Goal: Task Accomplishment & Management: Complete application form

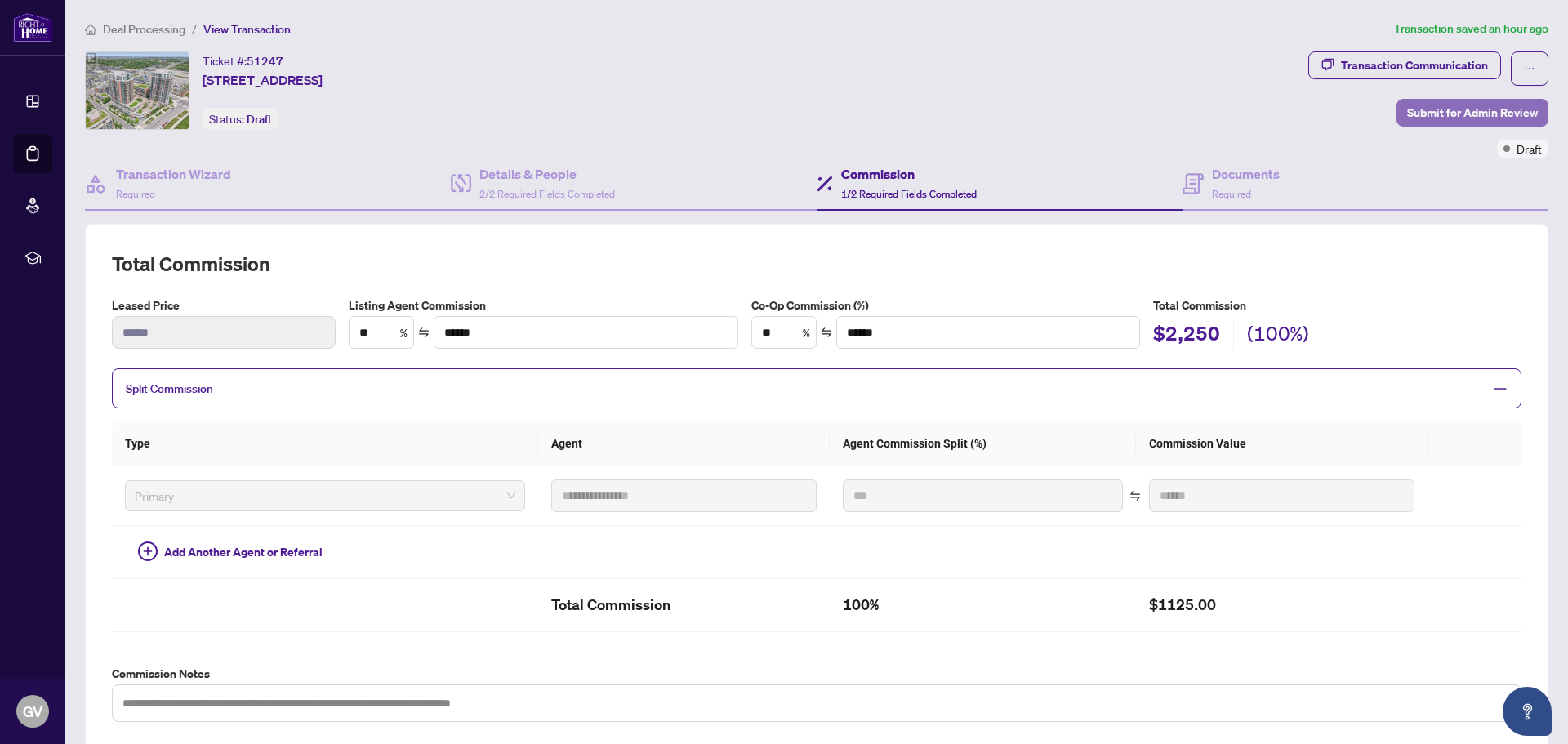
click at [1447, 113] on span "Submit for Admin Review" at bounding box center [1472, 112] width 130 height 26
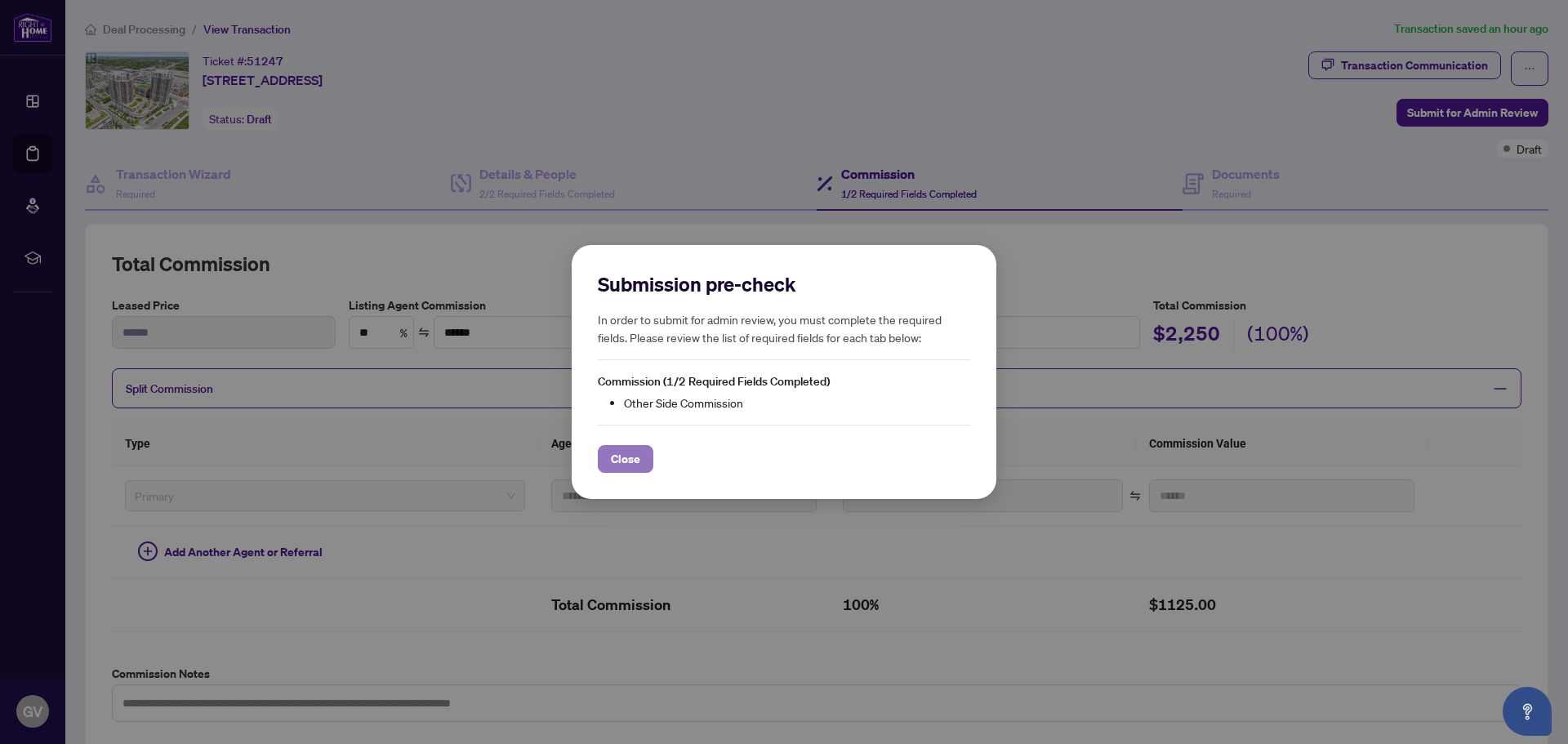
click at [630, 460] on span "Close" at bounding box center [626, 458] width 30 height 26
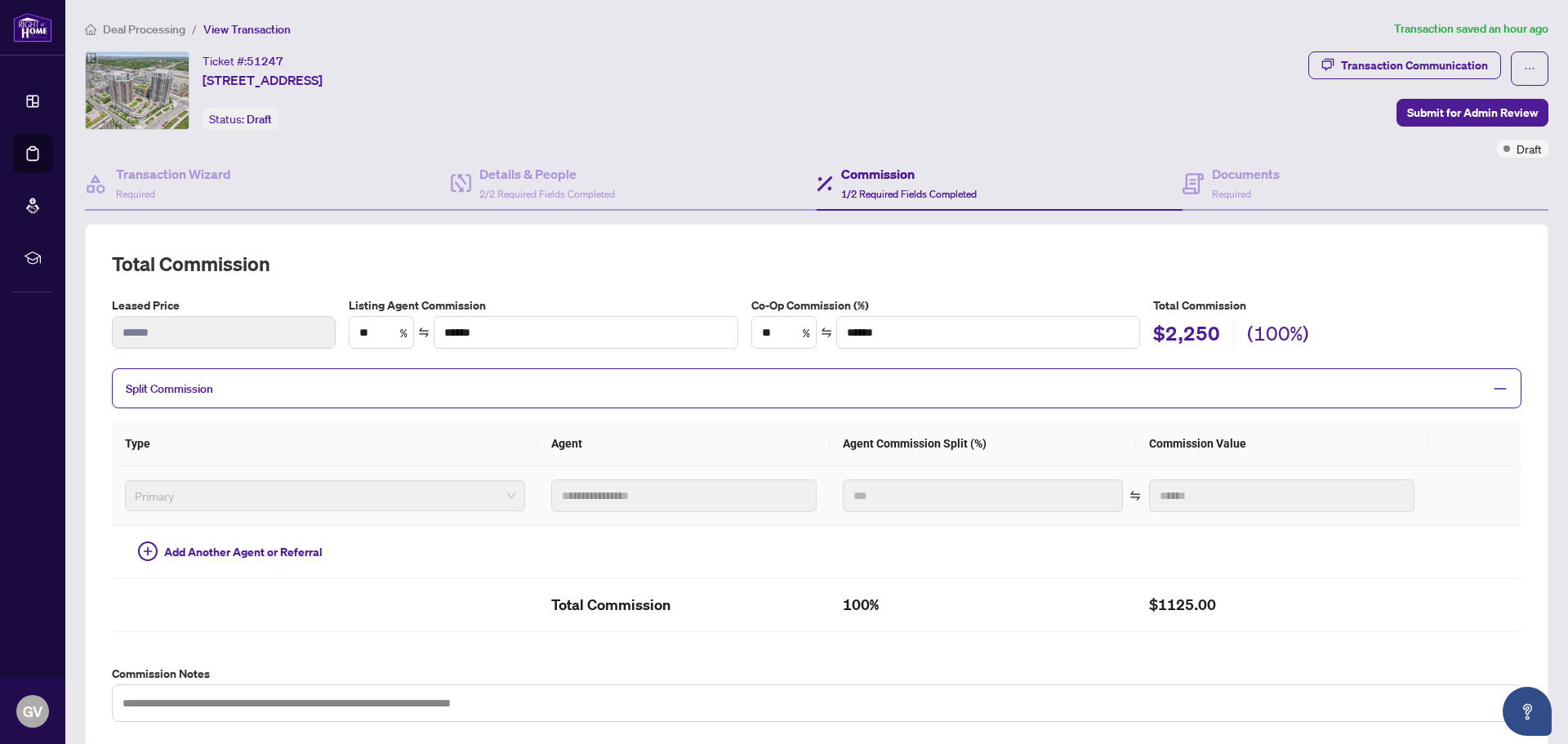
scroll to position [334, 0]
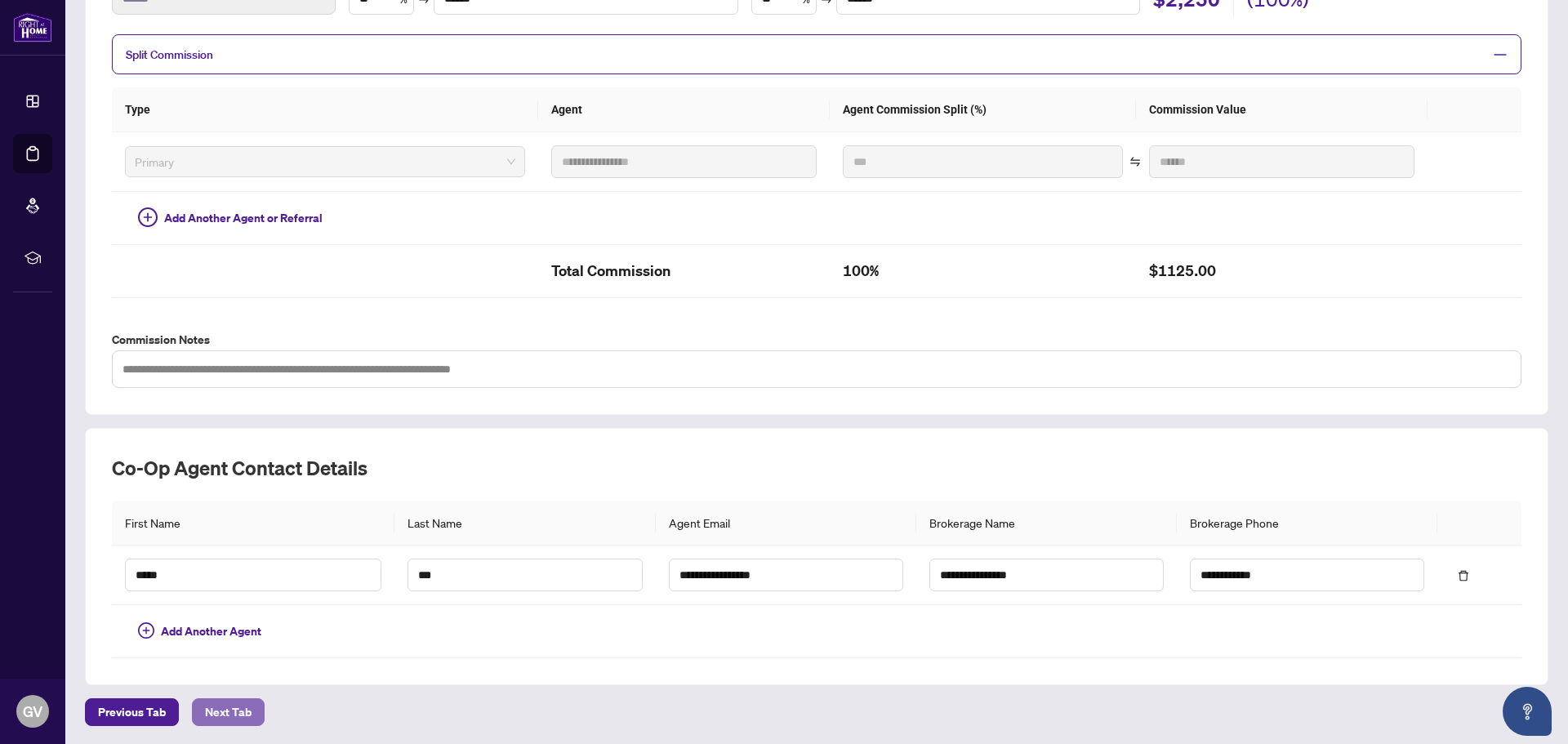
click at [222, 709] on span "Next Tab" at bounding box center [228, 711] width 46 height 26
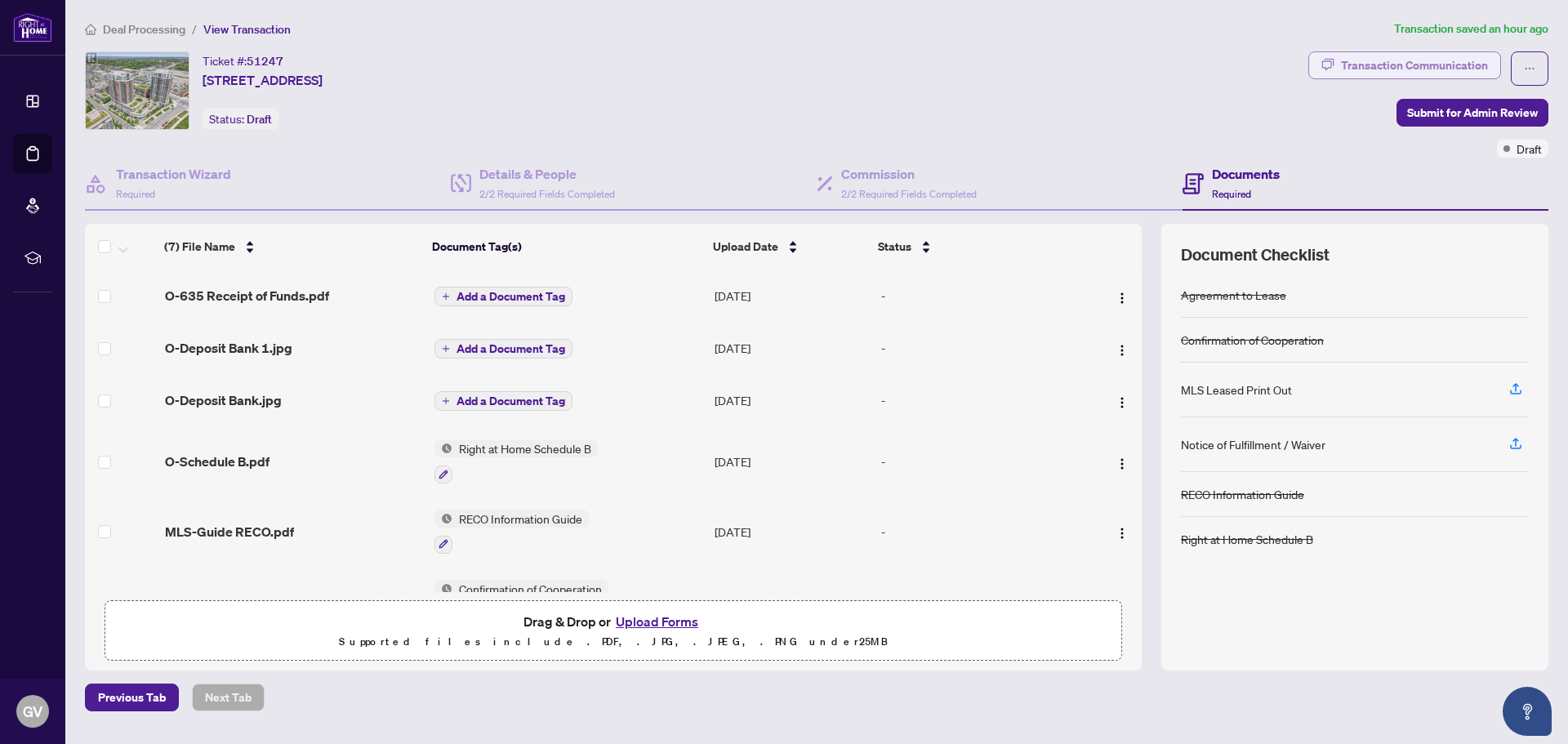
click at [1442, 68] on div "Transaction Communication" at bounding box center [1414, 65] width 147 height 26
type textarea "**********"
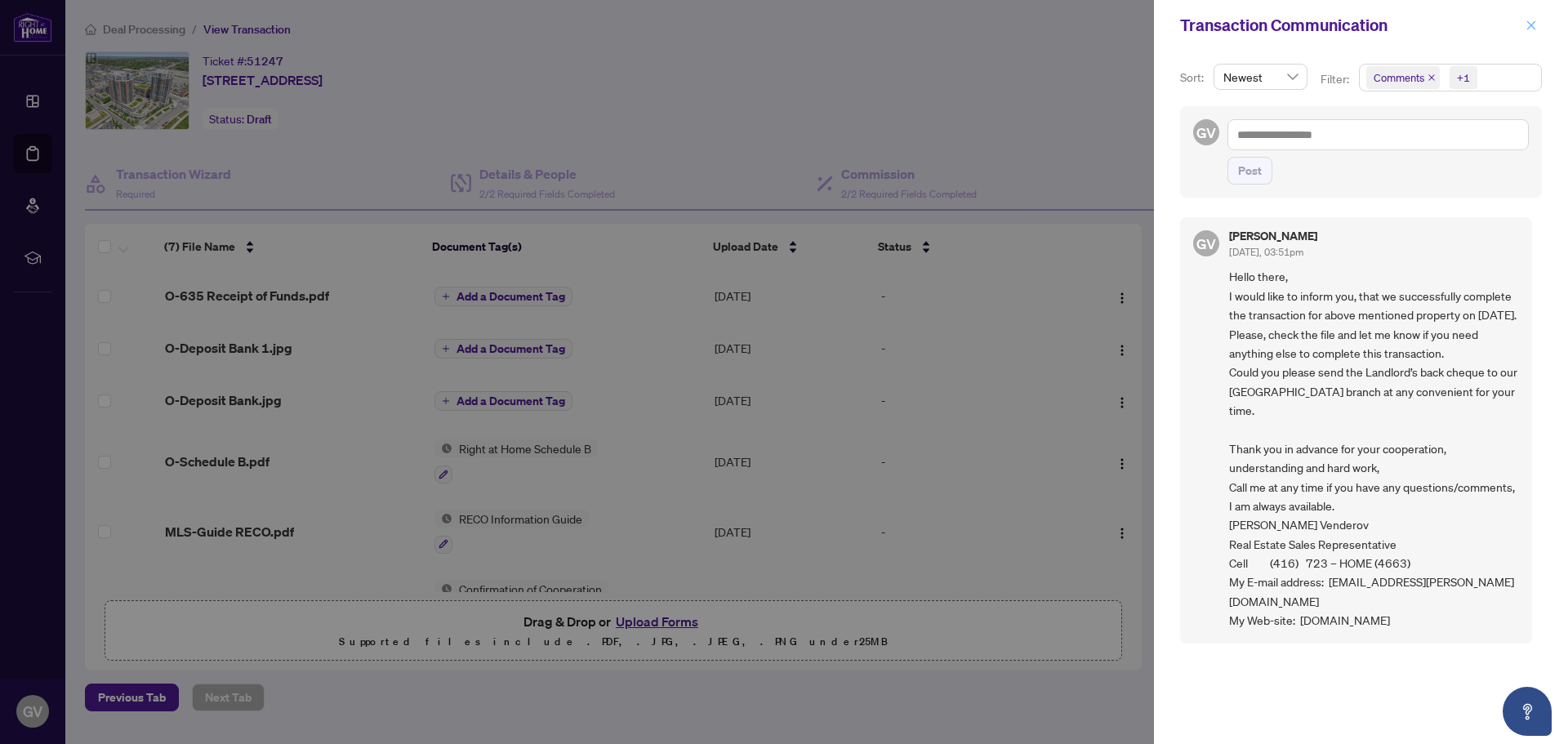
click at [1535, 24] on icon "close" at bounding box center [1531, 25] width 12 height 12
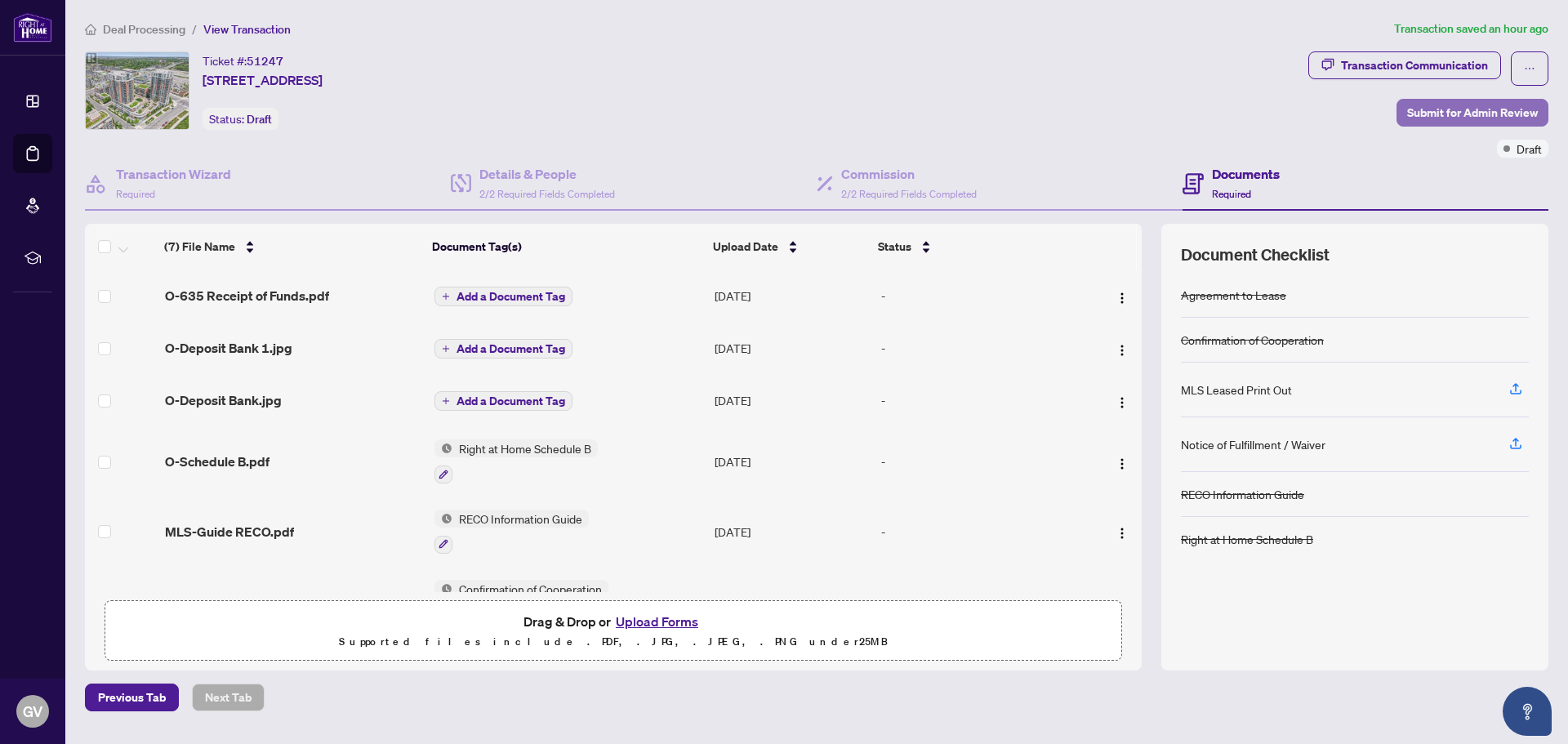
click at [1434, 108] on span "Submit for Admin Review" at bounding box center [1472, 112] width 130 height 26
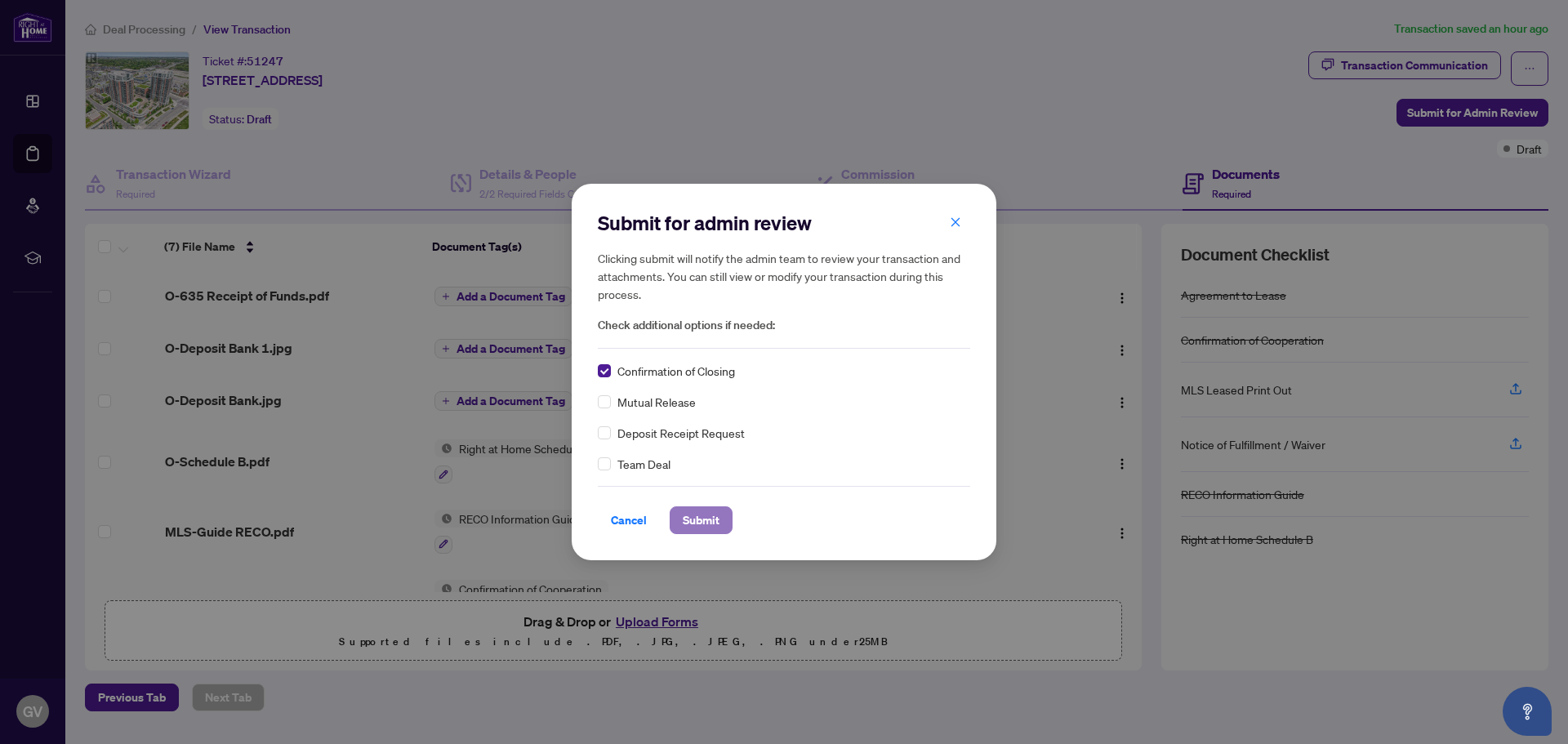
click at [696, 513] on span "Submit" at bounding box center [701, 520] width 37 height 26
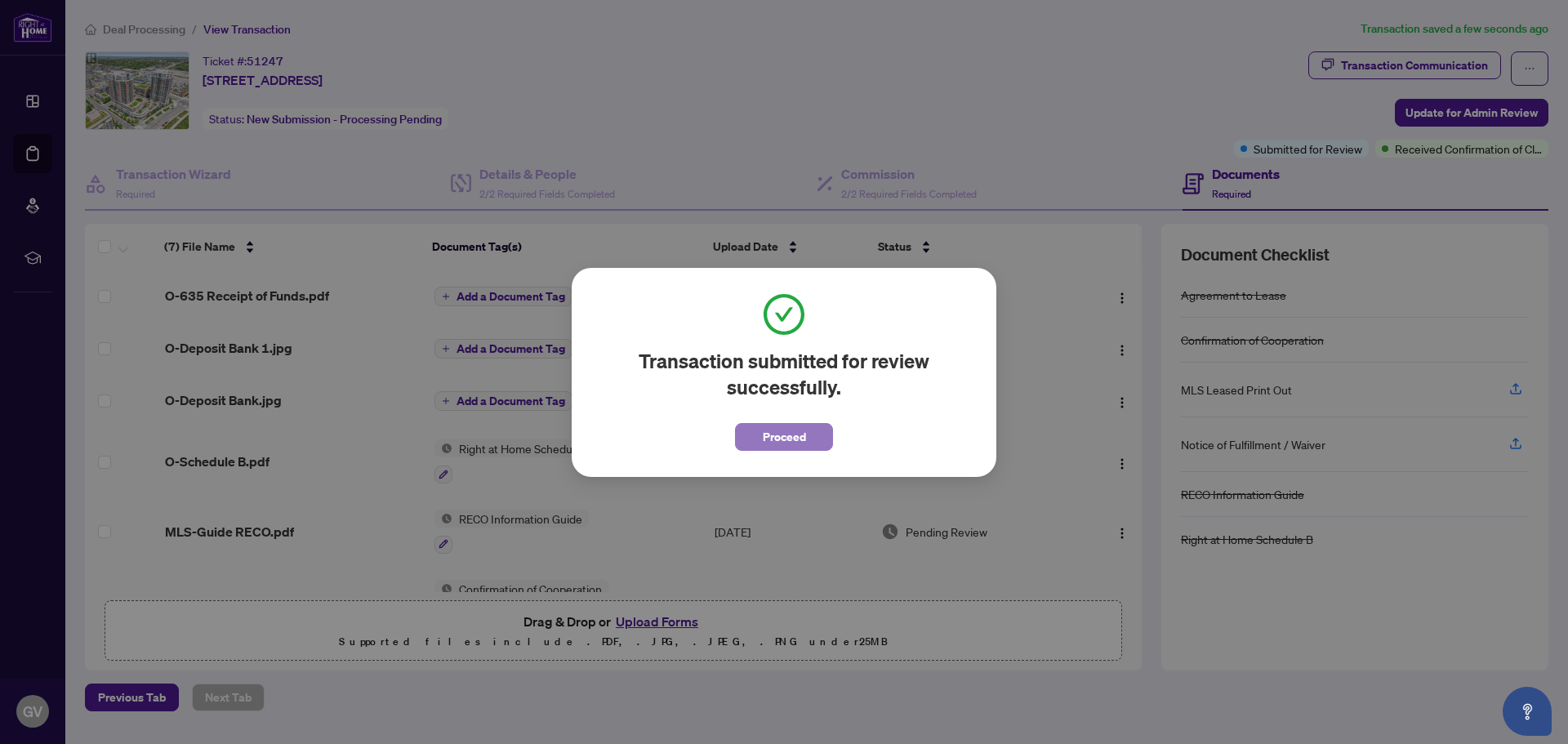
click at [777, 445] on span "Proceed" at bounding box center [784, 437] width 43 height 26
